Goal: Task Accomplishment & Management: Manage account settings

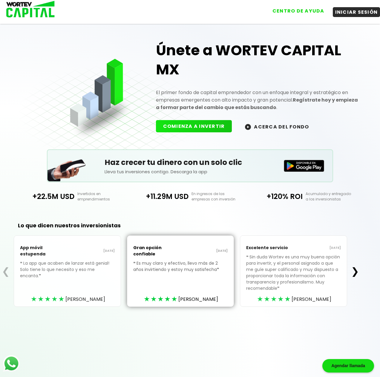
click at [307, 14] on button "CENTRO DE AYUDA" at bounding box center [298, 11] width 57 height 10
click at [353, 11] on button "INICIAR SESIÓN" at bounding box center [357, 11] width 48 height 10
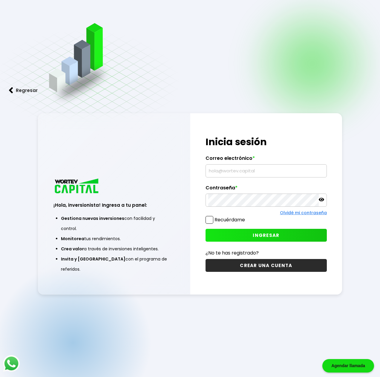
click at [235, 172] on input "text" at bounding box center [266, 171] width 116 height 13
type input "[EMAIL_ADDRESS][DOMAIN_NAME]"
click at [213, 221] on span at bounding box center [210, 220] width 8 height 8
click at [246, 217] on input "Recuérdame" at bounding box center [246, 217] width 0 height 0
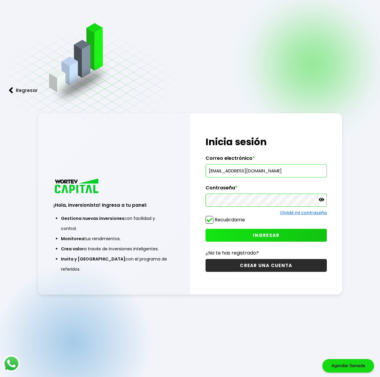
click at [253, 235] on button "INGRESAR" at bounding box center [266, 235] width 121 height 13
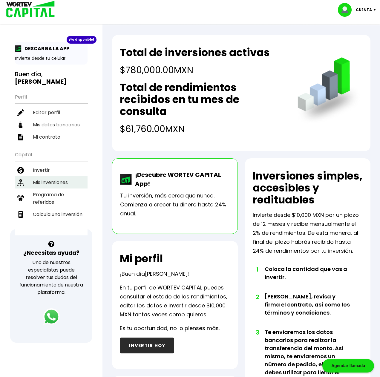
click at [43, 176] on li "Mis inversiones" at bounding box center [51, 182] width 73 height 12
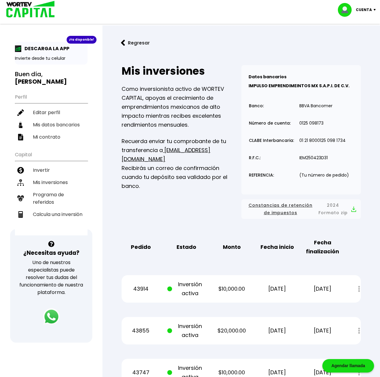
click at [128, 42] on button "Regresar" at bounding box center [135, 43] width 47 height 16
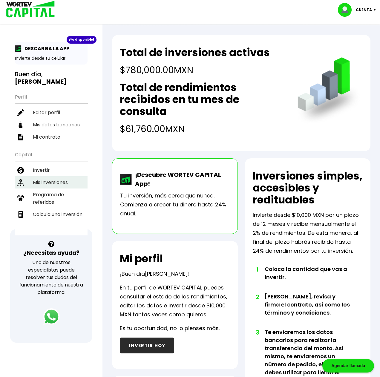
click at [44, 176] on li "Mis inversiones" at bounding box center [51, 182] width 73 height 12
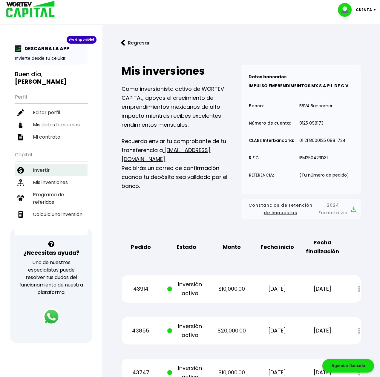
click at [45, 164] on li "Invertir" at bounding box center [51, 170] width 73 height 12
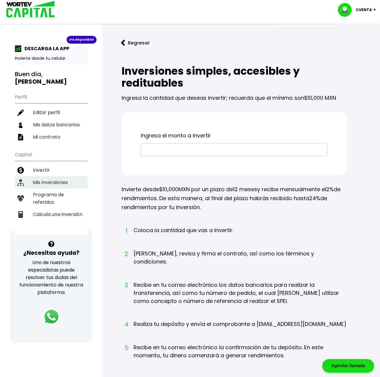
click at [45, 176] on li "Mis inversiones" at bounding box center [51, 182] width 73 height 12
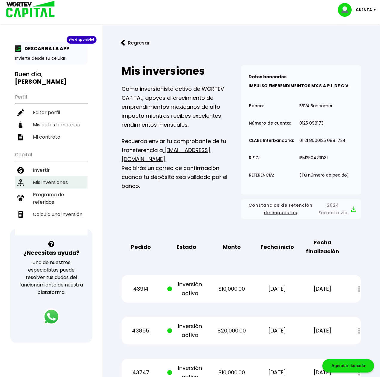
click at [45, 176] on li "Mis inversiones" at bounding box center [51, 182] width 73 height 12
click at [134, 40] on button "Regresar" at bounding box center [135, 43] width 47 height 16
